Goal: Information Seeking & Learning: Learn about a topic

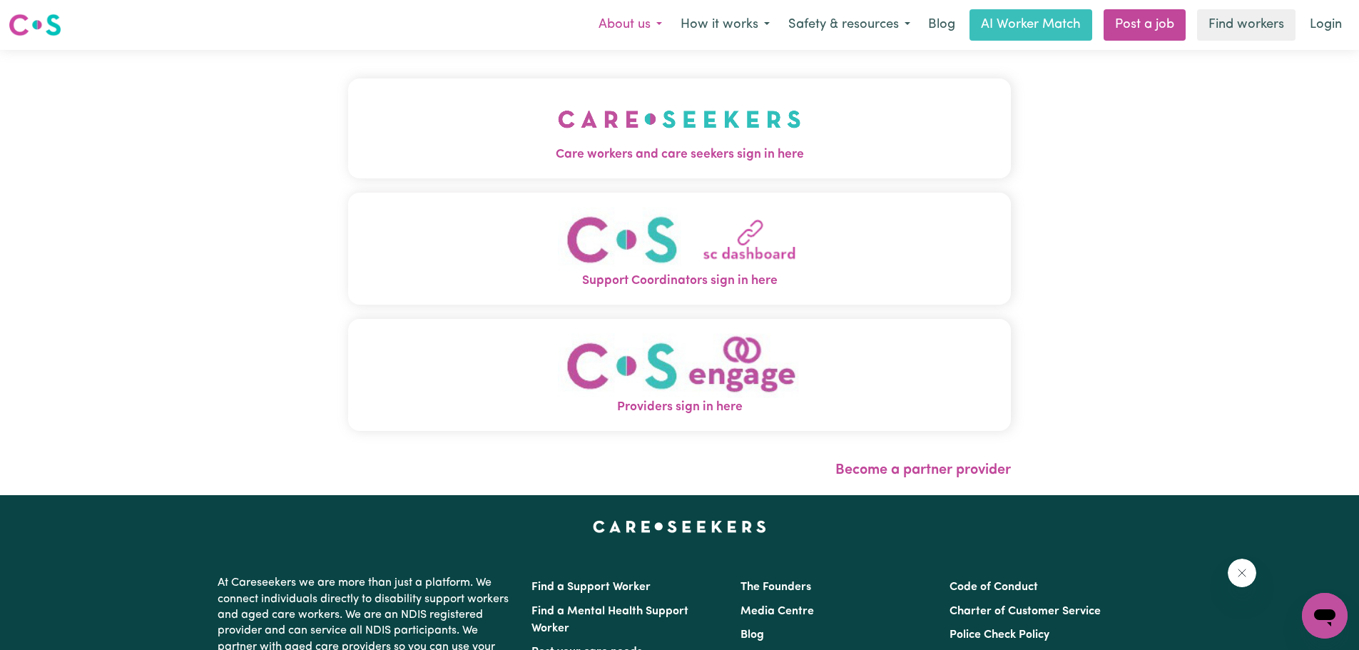
click at [623, 23] on button "About us" at bounding box center [630, 25] width 82 height 30
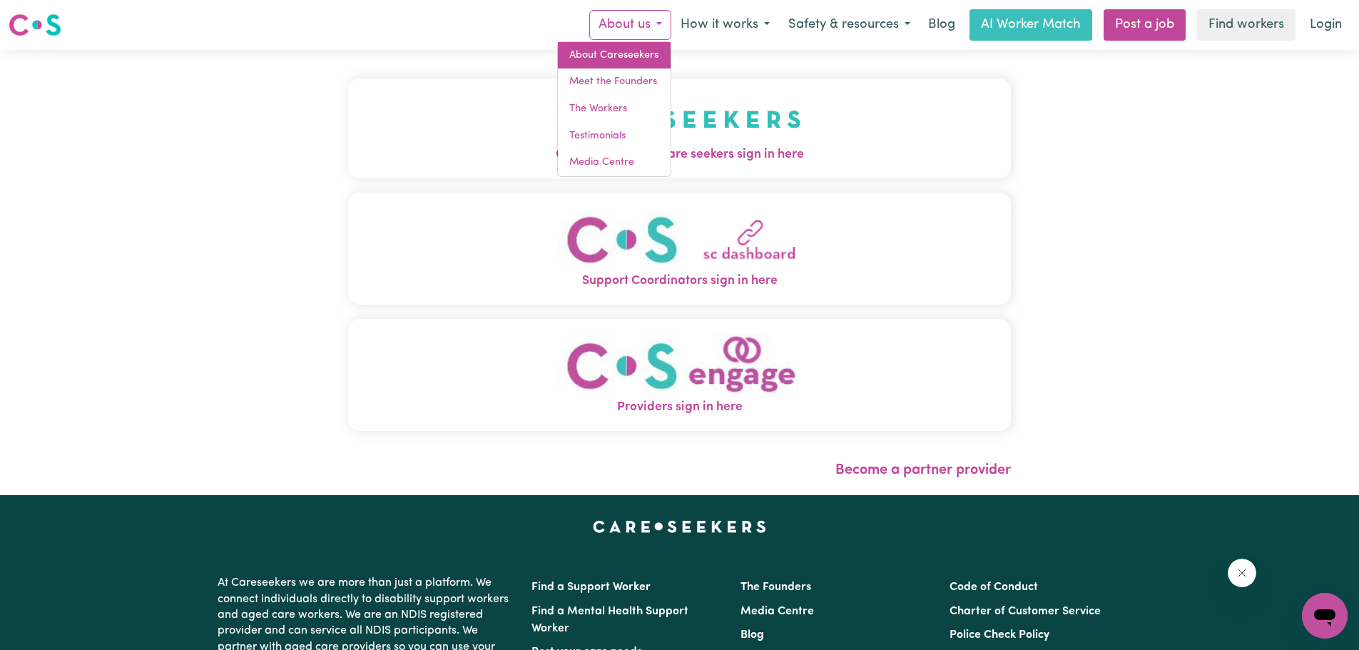
click at [618, 59] on link "About Careseekers" at bounding box center [614, 55] width 113 height 27
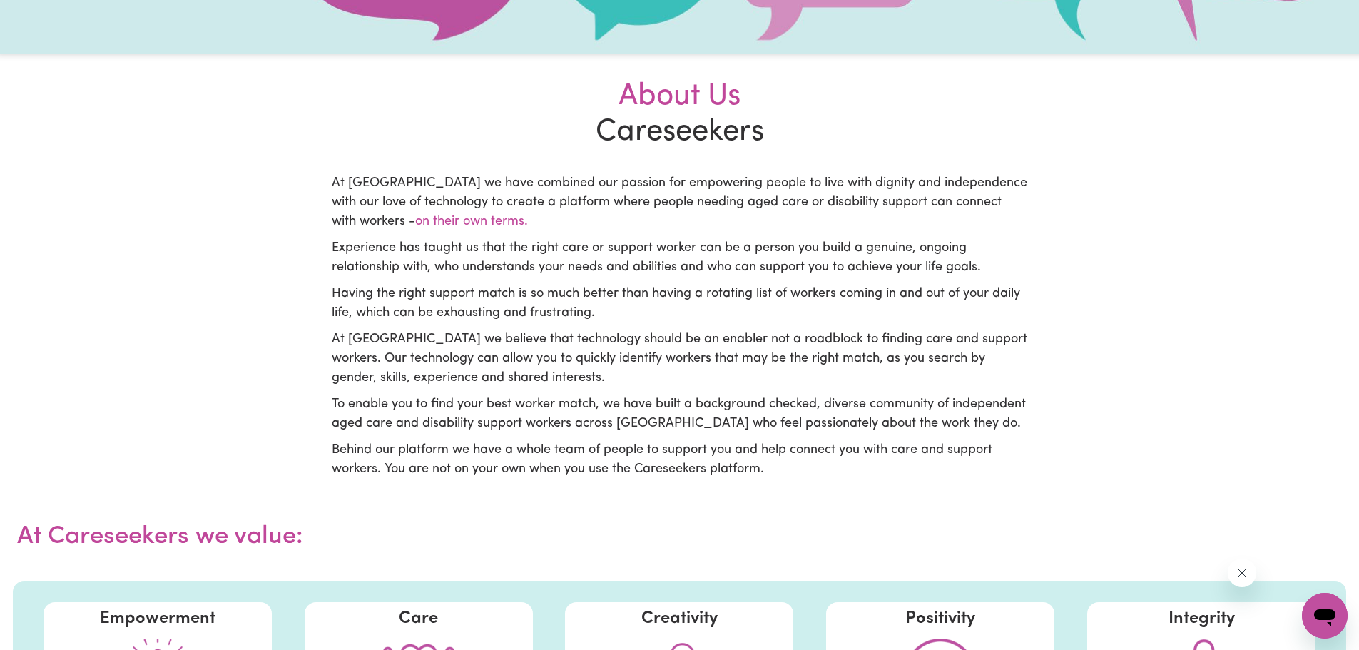
scroll to position [285, 0]
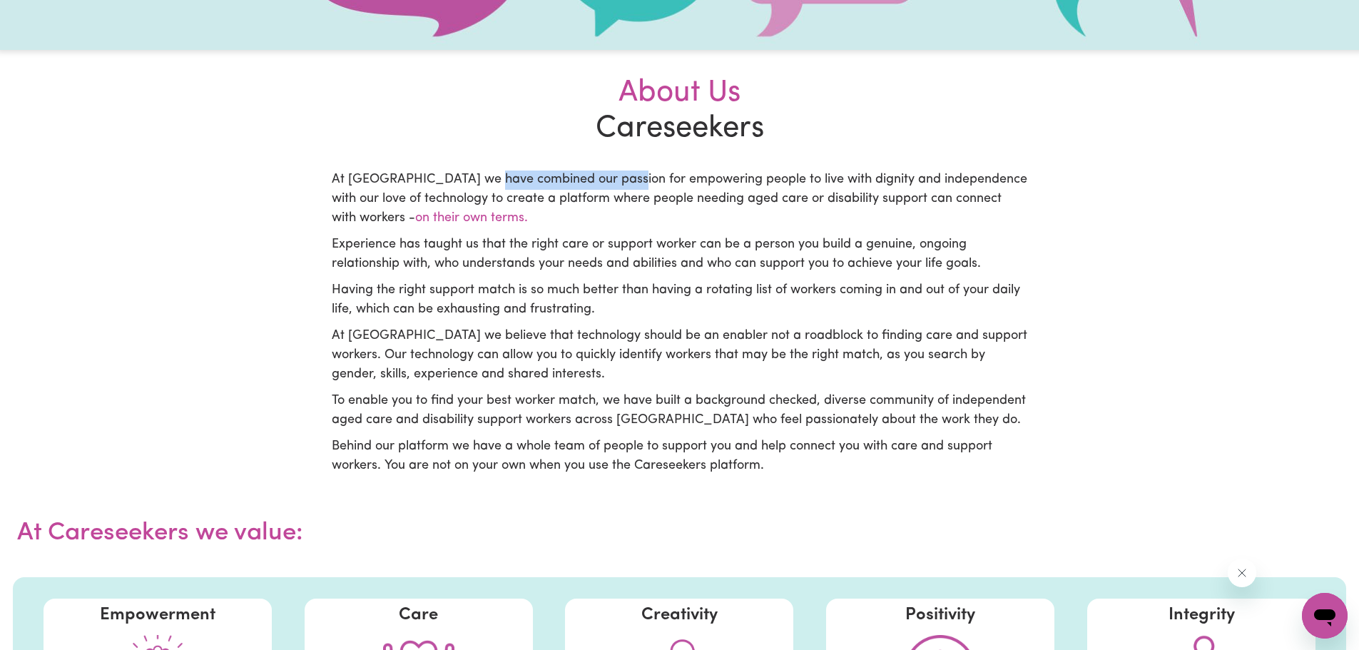
drag, startPoint x: 493, startPoint y: 184, endPoint x: 619, endPoint y: 181, distance: 125.6
click at [619, 181] on p "At [GEOGRAPHIC_DATA] we have combined our passion for empowering people to live…" at bounding box center [680, 200] width 696 height 58
drag, startPoint x: 627, startPoint y: 180, endPoint x: 674, endPoint y: 179, distance: 46.4
click at [674, 179] on p "At [GEOGRAPHIC_DATA] we have combined our passion for empowering people to live…" at bounding box center [680, 200] width 696 height 58
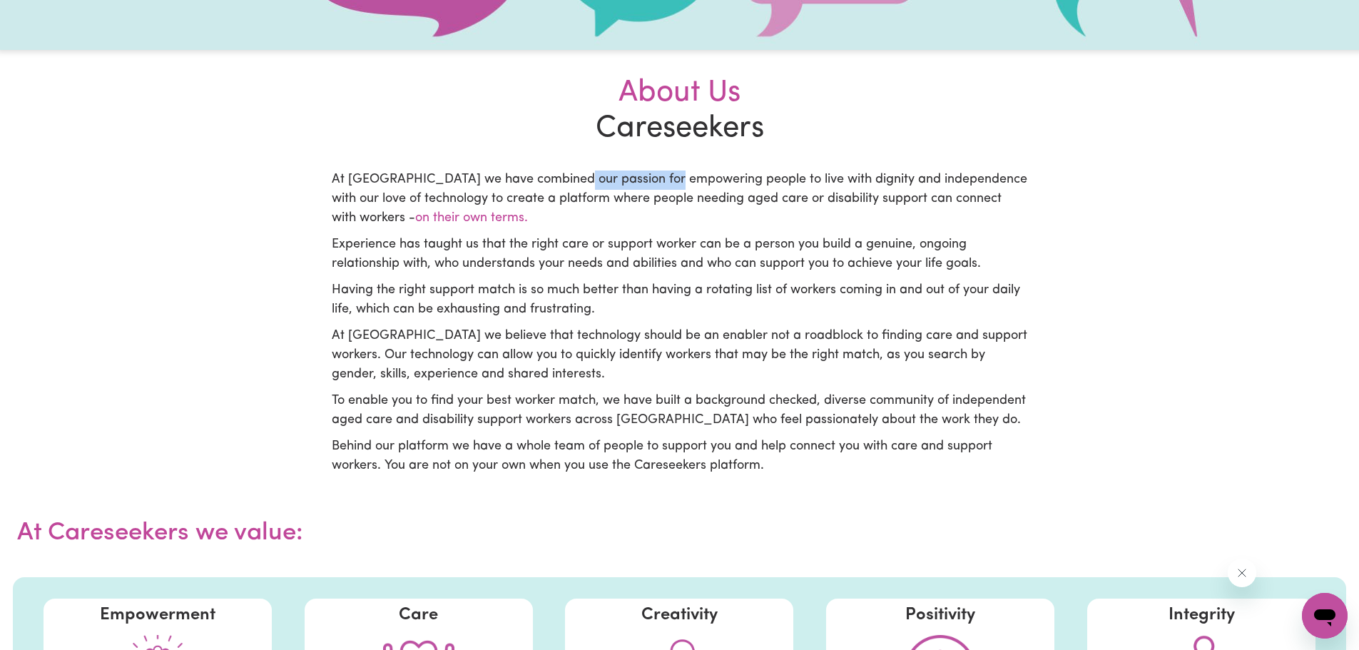
click at [674, 179] on p "At [GEOGRAPHIC_DATA] we have combined our passion for empowering people to live…" at bounding box center [680, 200] width 696 height 58
drag, startPoint x: 725, startPoint y: 180, endPoint x: 595, endPoint y: 181, distance: 129.9
click at [595, 181] on p "At [GEOGRAPHIC_DATA] we have combined our passion for empowering people to live…" at bounding box center [680, 200] width 696 height 58
drag, startPoint x: 485, startPoint y: 242, endPoint x: 605, endPoint y: 243, distance: 120.6
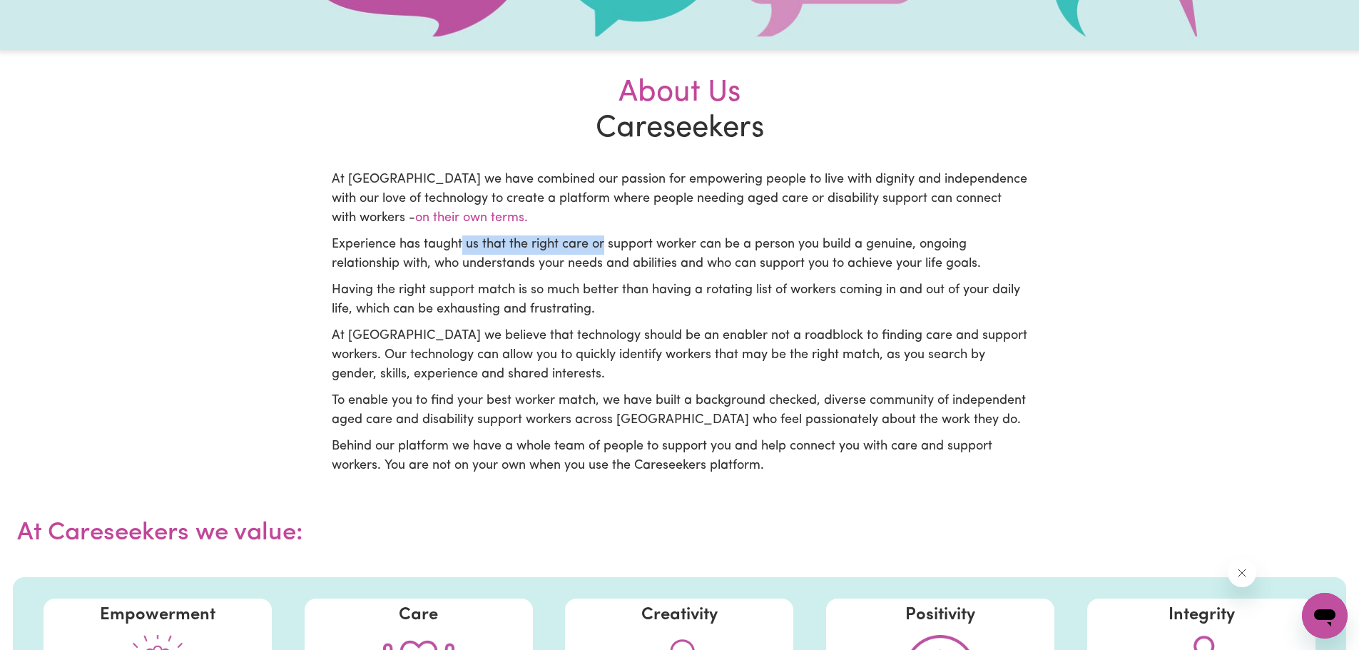
click at [605, 243] on p "Experience has taught us that the right care or support worker can be a person …" at bounding box center [680, 254] width 696 height 39
click at [616, 245] on p "Experience has taught us that the right care or support worker can be a person …" at bounding box center [680, 254] width 696 height 39
drag, startPoint x: 585, startPoint y: 245, endPoint x: 622, endPoint y: 245, distance: 37.1
click at [622, 245] on p "Experience has taught us that the right care or support worker can be a person …" at bounding box center [680, 254] width 696 height 39
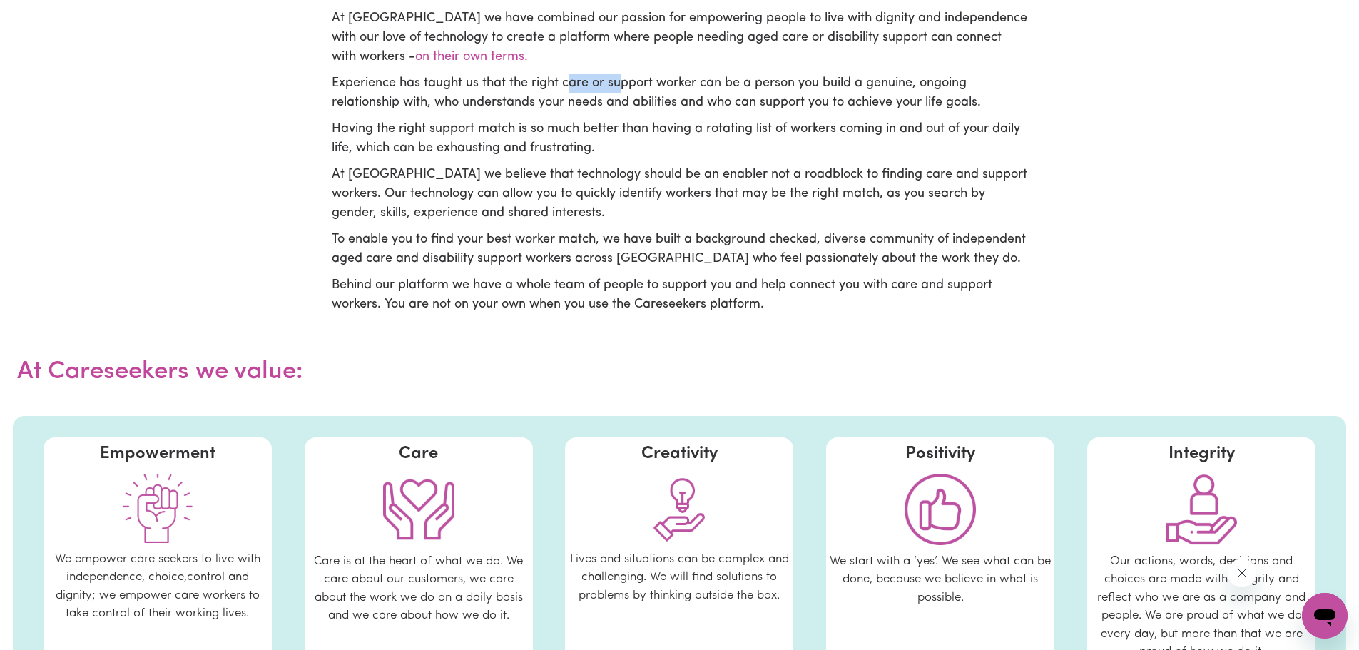
scroll to position [214, 0]
